Goal: Task Accomplishment & Management: Manage account settings

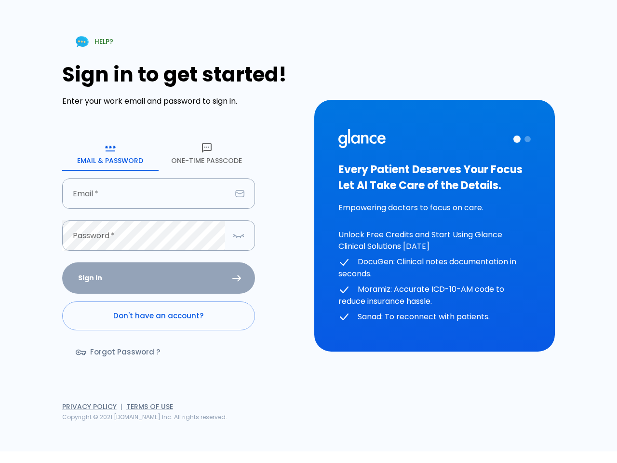
click at [448, 428] on div "HELP? Sign in to get started! Enter your work email and password to sign in. Em…" at bounding box center [302, 219] width 605 height 463
click at [110, 153] on icon "button" at bounding box center [111, 148] width 12 height 12
click at [207, 153] on icon "button" at bounding box center [207, 148] width 12 height 12
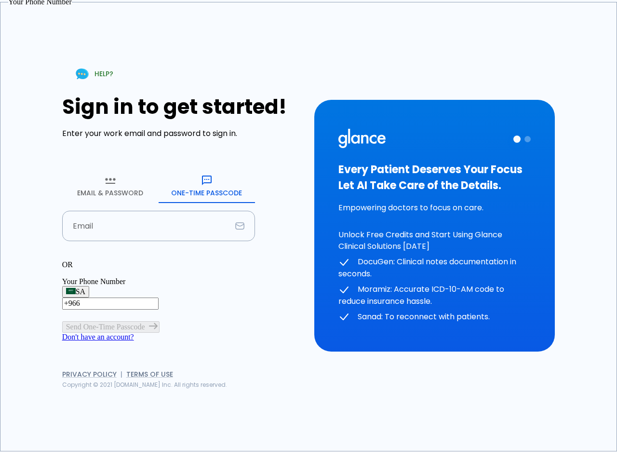
click at [159, 211] on input "text" at bounding box center [146, 226] width 169 height 30
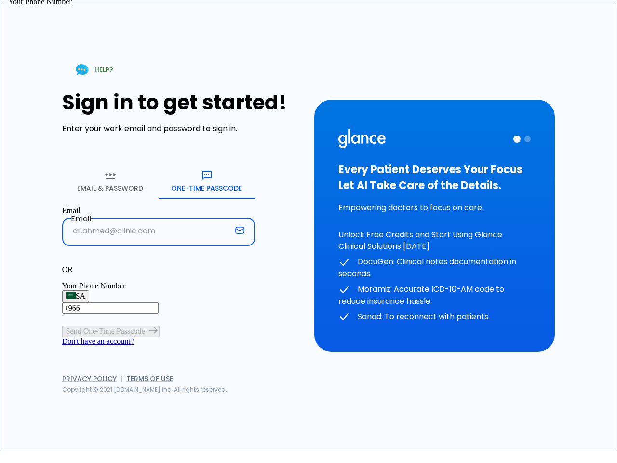
click at [159, 265] on p "OR" at bounding box center [158, 269] width 193 height 9
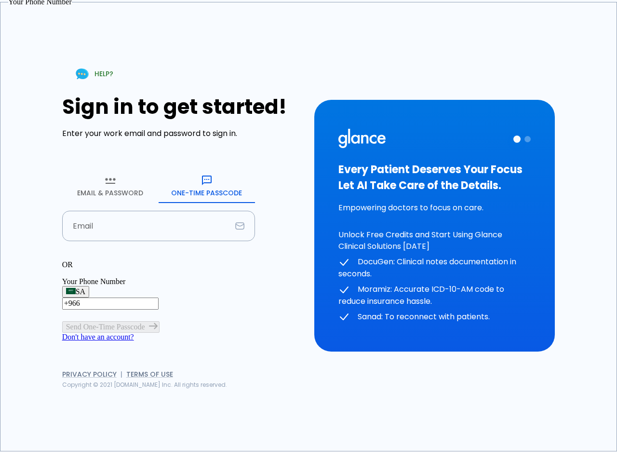
click at [239, 260] on div "OR" at bounding box center [158, 264] width 193 height 9
click at [434, 226] on div "Every Patient Deserves Your Focus Let AI Take Care of the Details. Empowering d…" at bounding box center [434, 226] width 192 height 194
